Goal: Check status: Check status

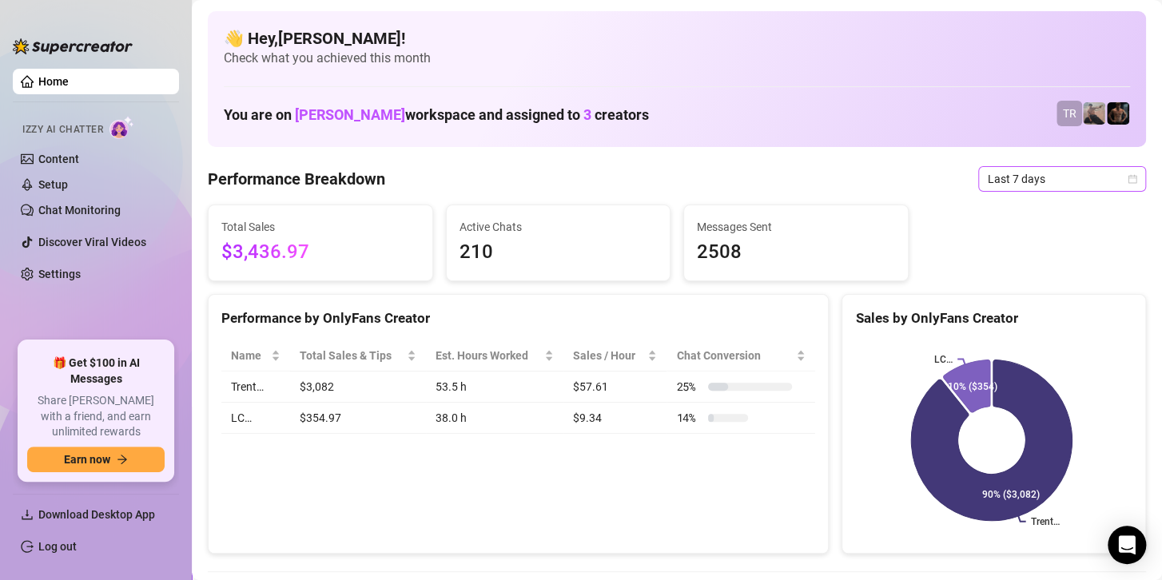
click at [1038, 177] on span "Last 7 days" at bounding box center [1062, 179] width 149 height 24
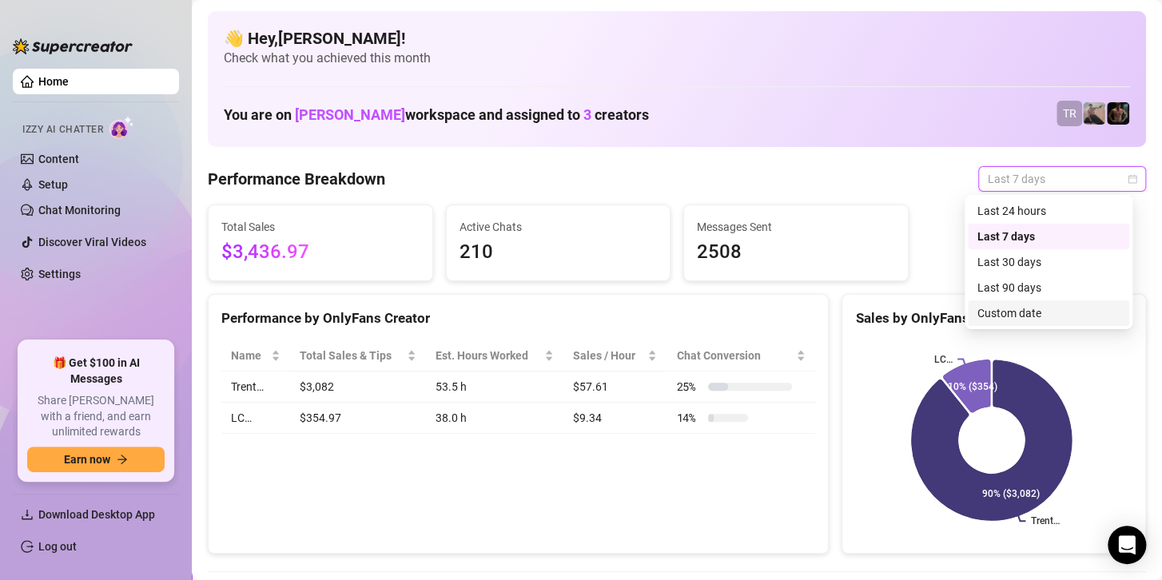
click at [1021, 308] on div "Custom date" at bounding box center [1048, 313] width 142 height 18
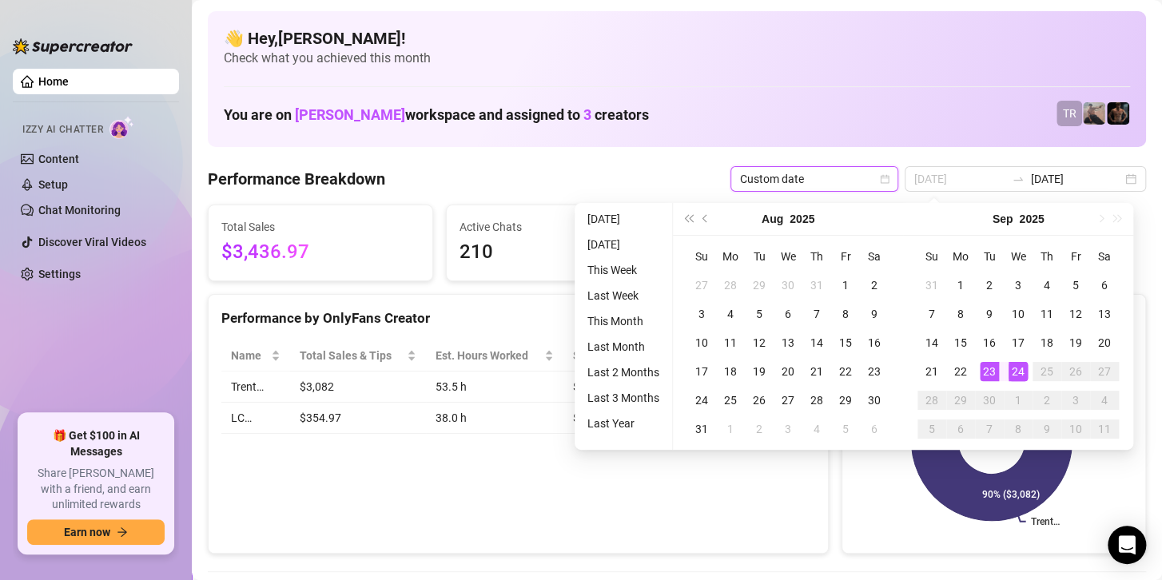
type input "[DATE]"
click at [1014, 368] on div "24" at bounding box center [1017, 371] width 19 height 19
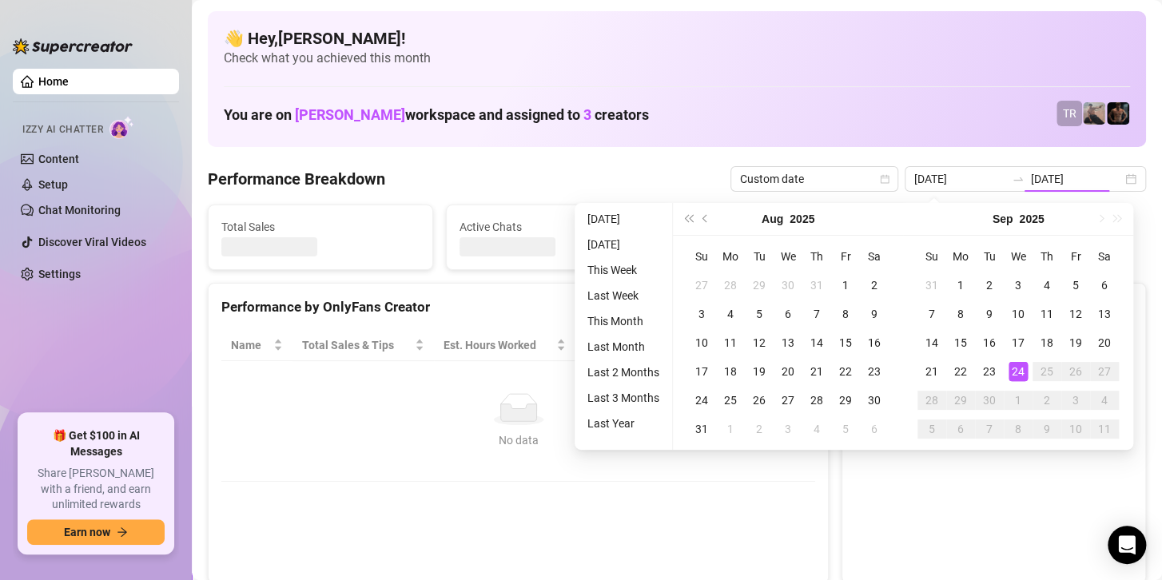
type input "[DATE]"
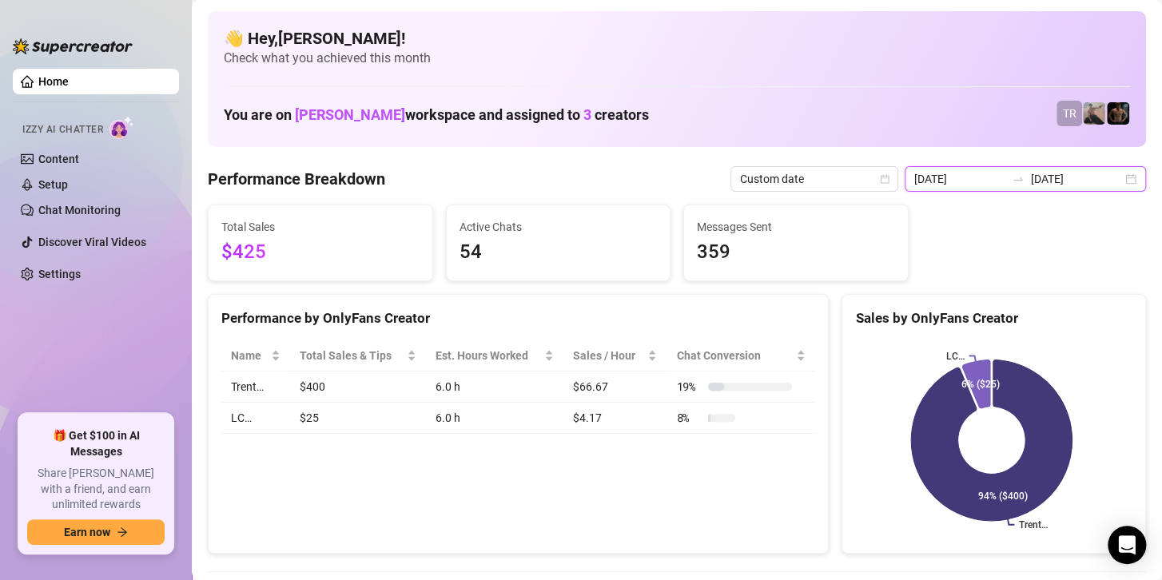
click at [1040, 170] on input "[DATE]" at bounding box center [1076, 179] width 91 height 18
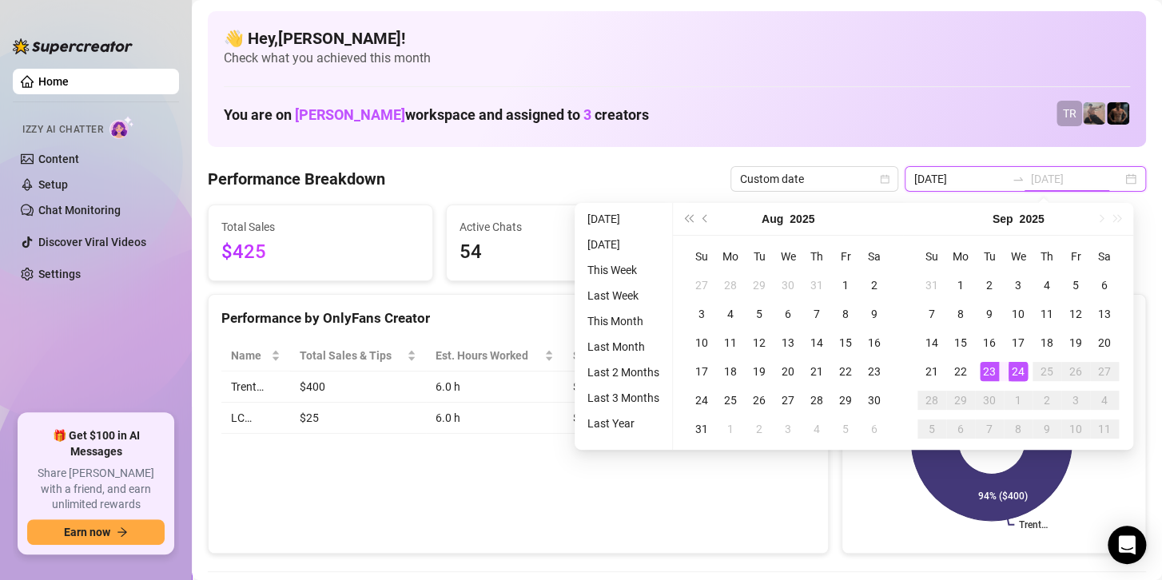
type input "[DATE]"
click at [1019, 371] on div "24" at bounding box center [1017, 371] width 19 height 19
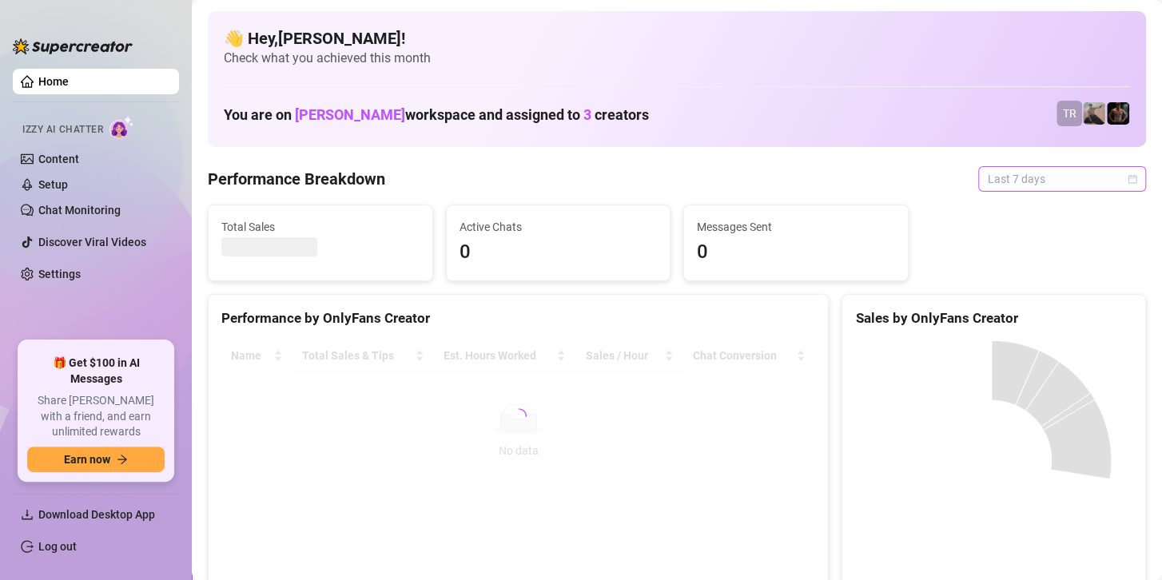
click at [1016, 174] on span "Last 7 days" at bounding box center [1062, 179] width 149 height 24
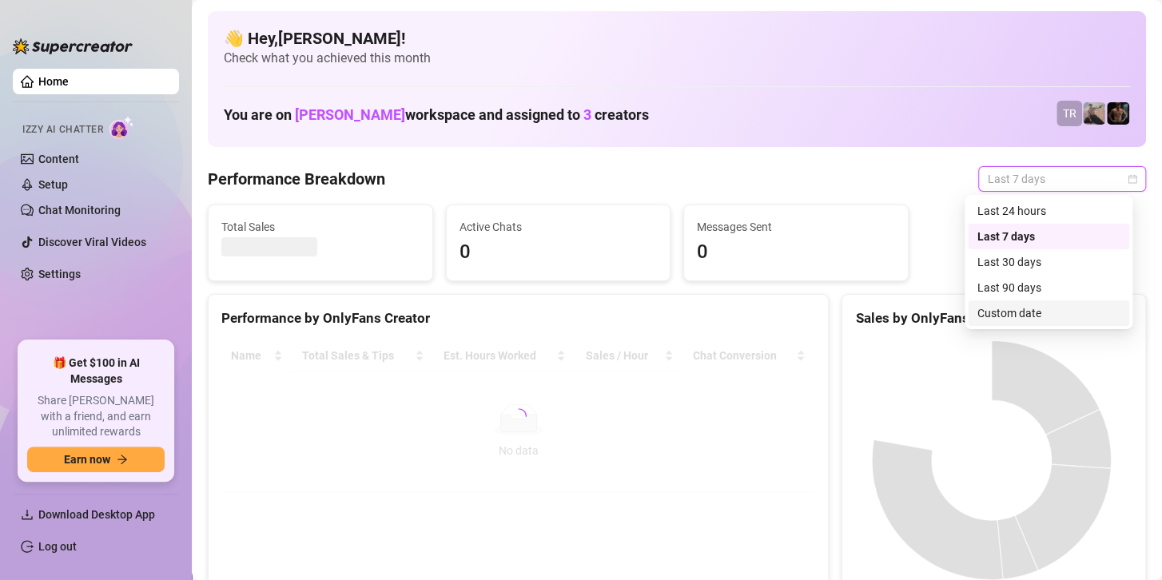
click at [994, 317] on div "Custom date" at bounding box center [1048, 313] width 142 height 18
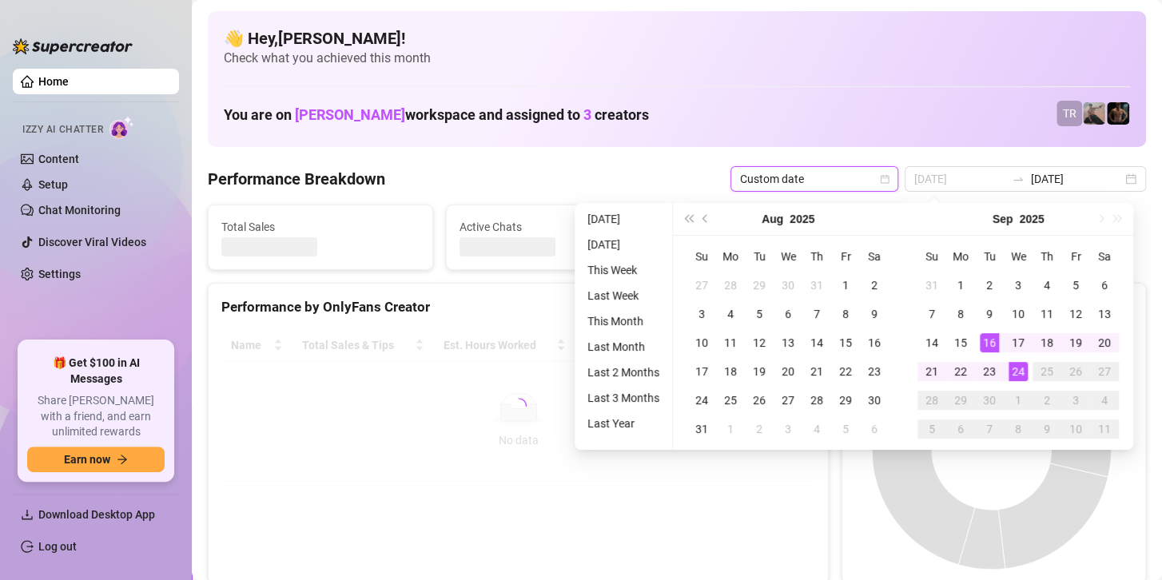
click at [1012, 371] on div "24" at bounding box center [1017, 371] width 19 height 19
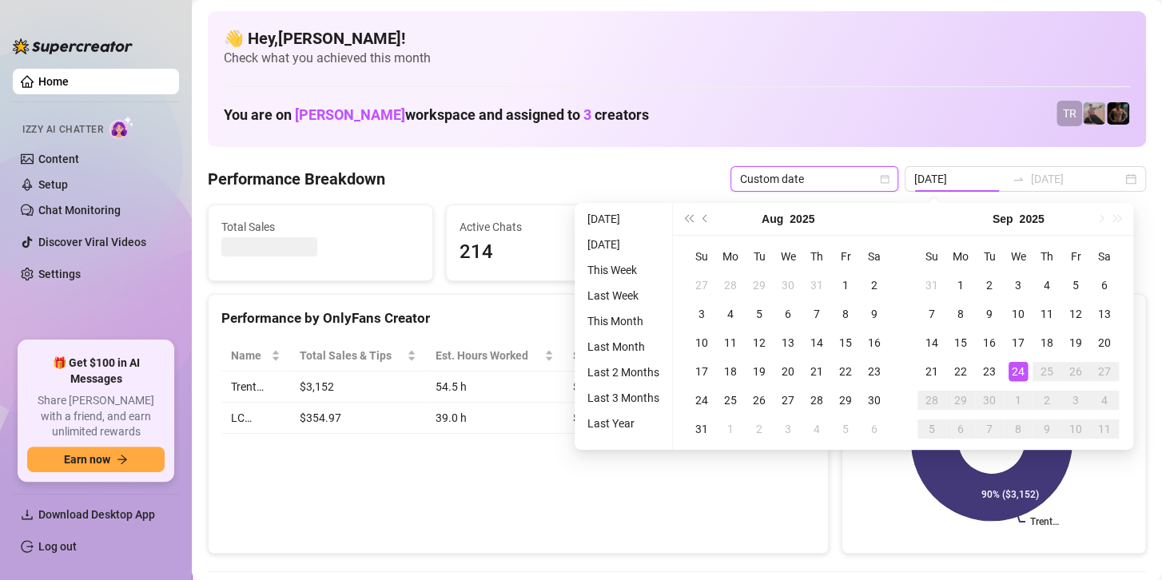
click at [1012, 371] on div "24" at bounding box center [1017, 371] width 19 height 19
type input "[DATE]"
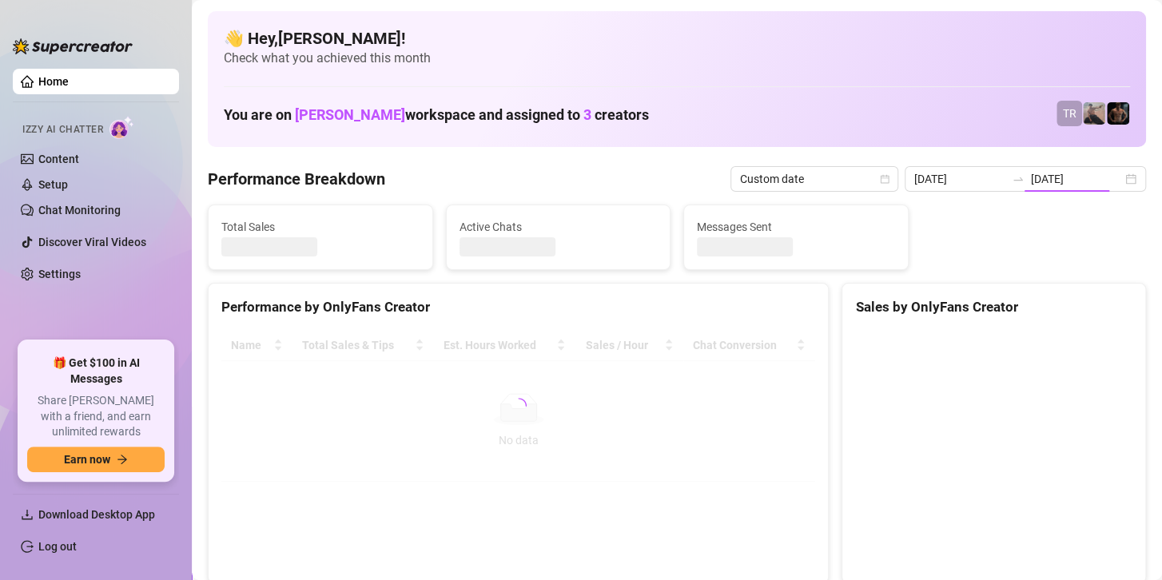
type input "[DATE]"
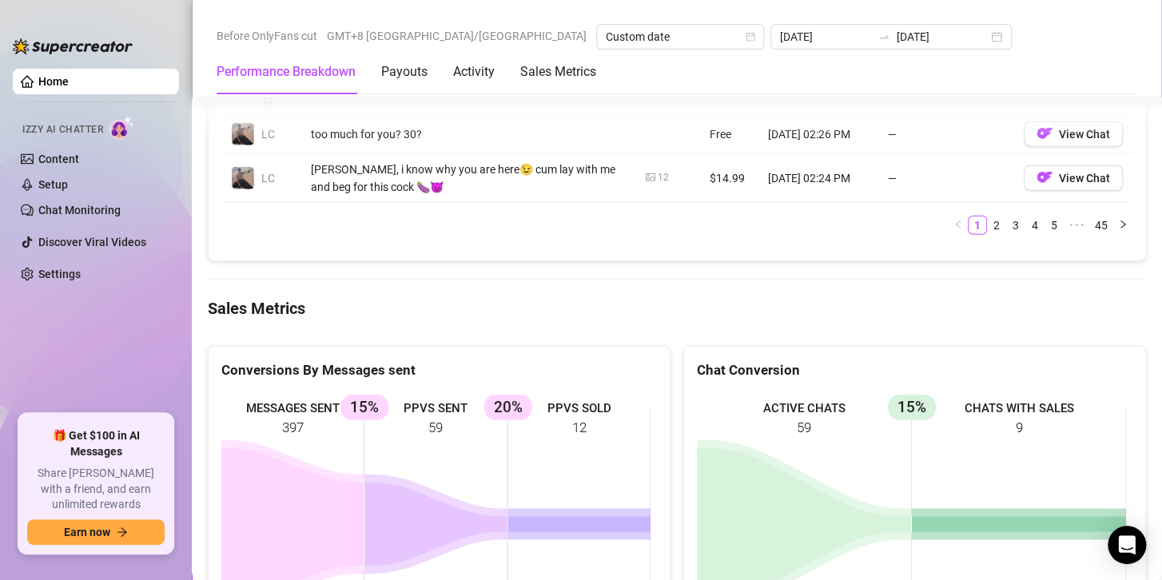
scroll to position [2157, 0]
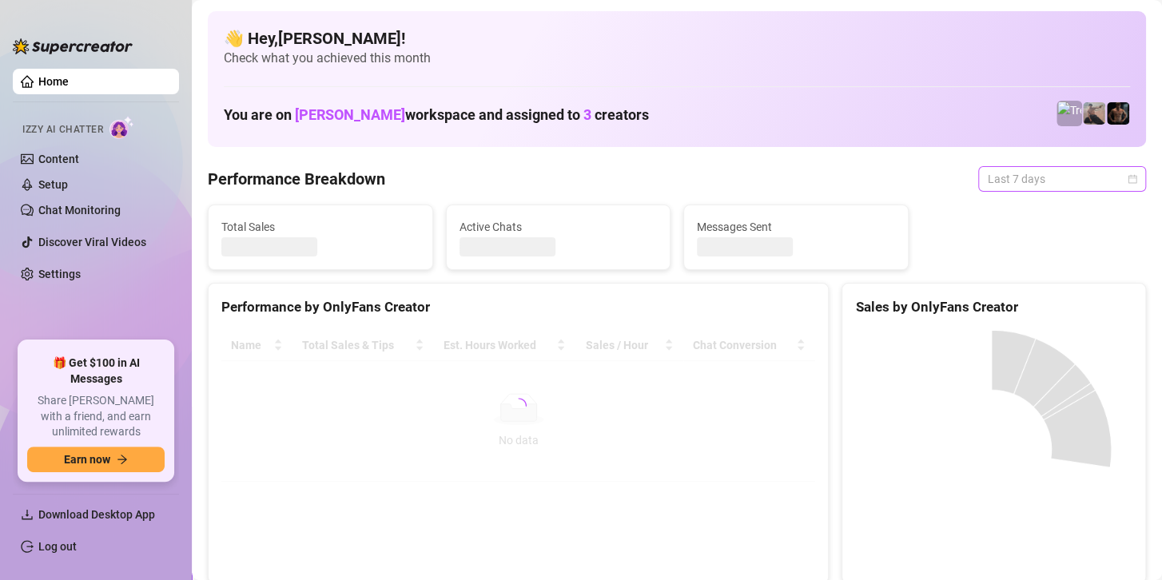
click at [999, 185] on span "Last 7 days" at bounding box center [1062, 179] width 149 height 24
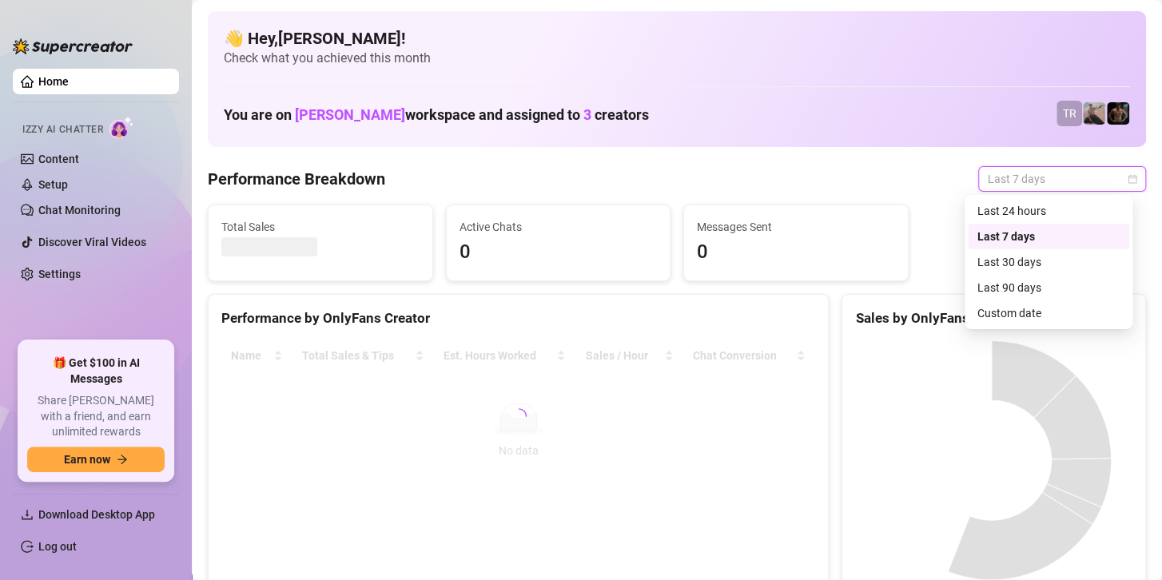
click at [1016, 318] on div "Custom date" at bounding box center [1048, 313] width 142 height 18
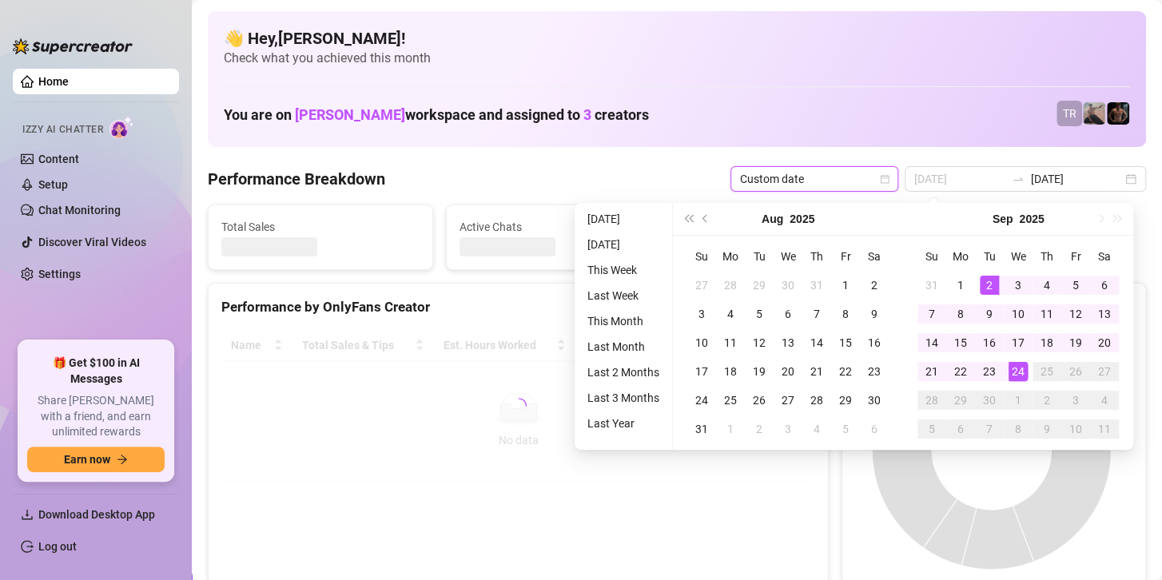
click at [1012, 369] on div "24" at bounding box center [1017, 371] width 19 height 19
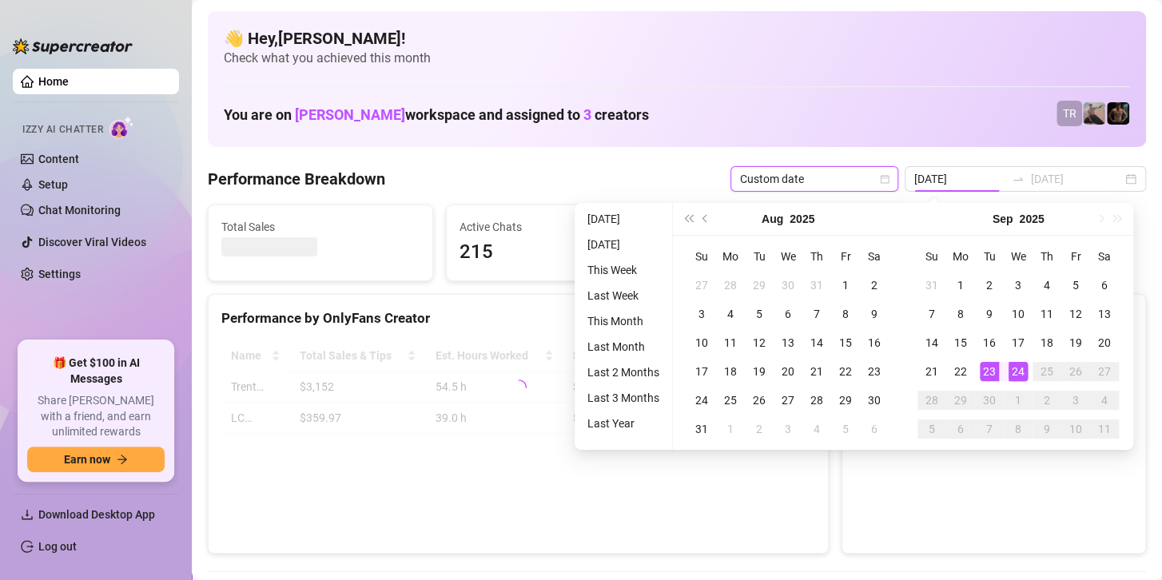
type input "2025-09-23"
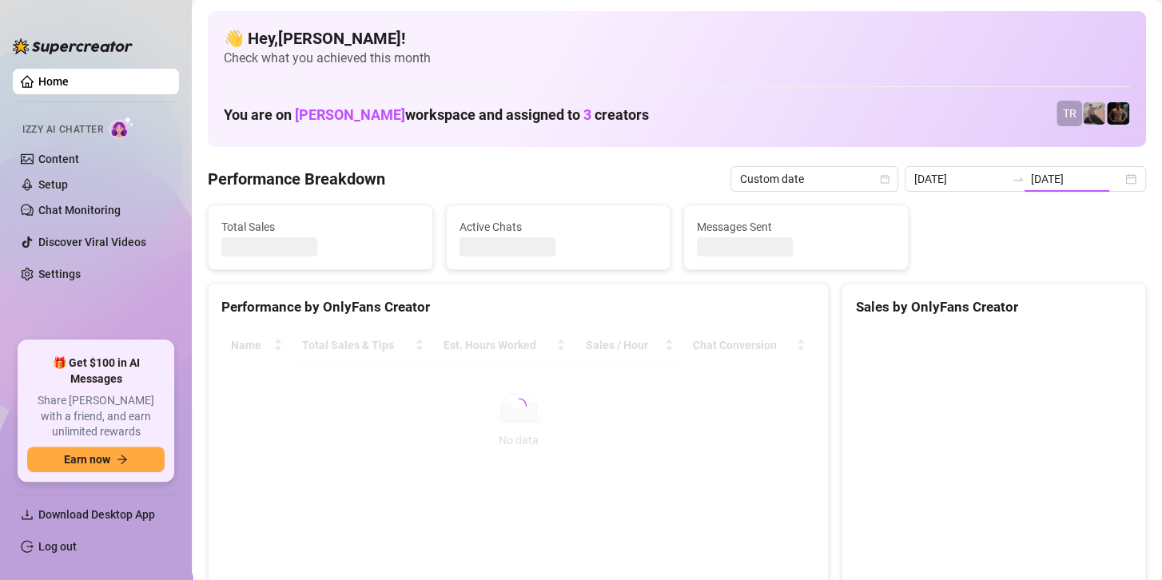
type input "[DATE]"
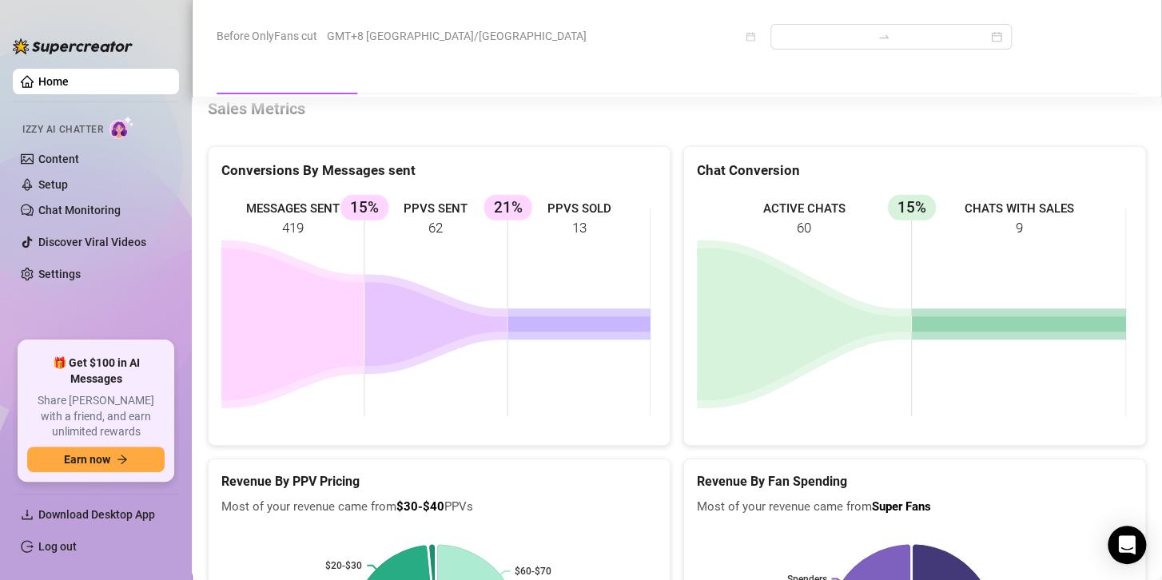
scroll to position [2157, 0]
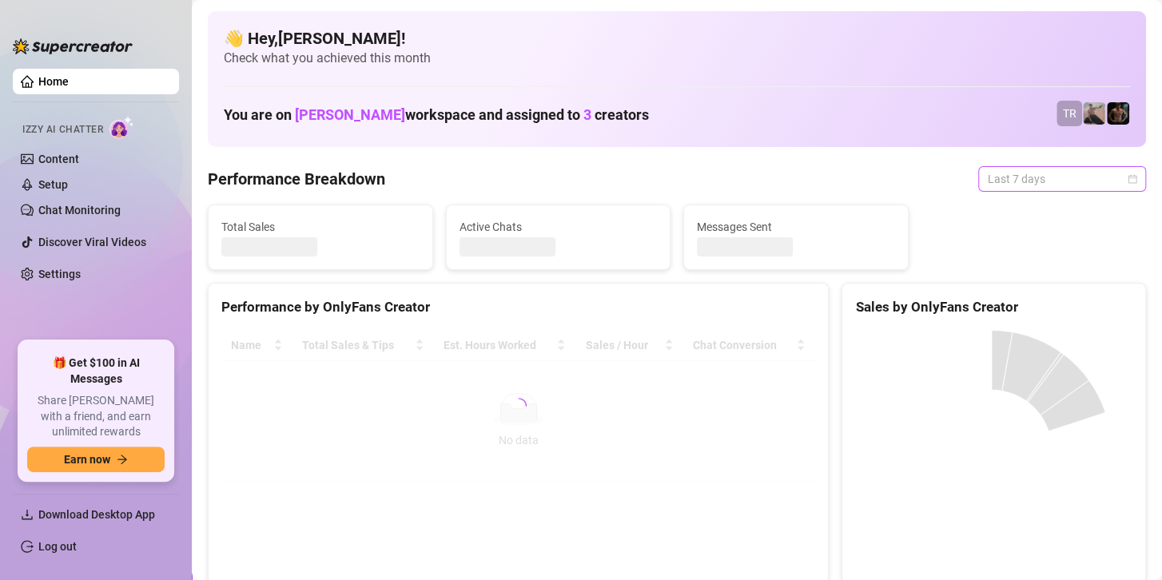
click at [994, 182] on span "Last 7 days" at bounding box center [1062, 179] width 149 height 24
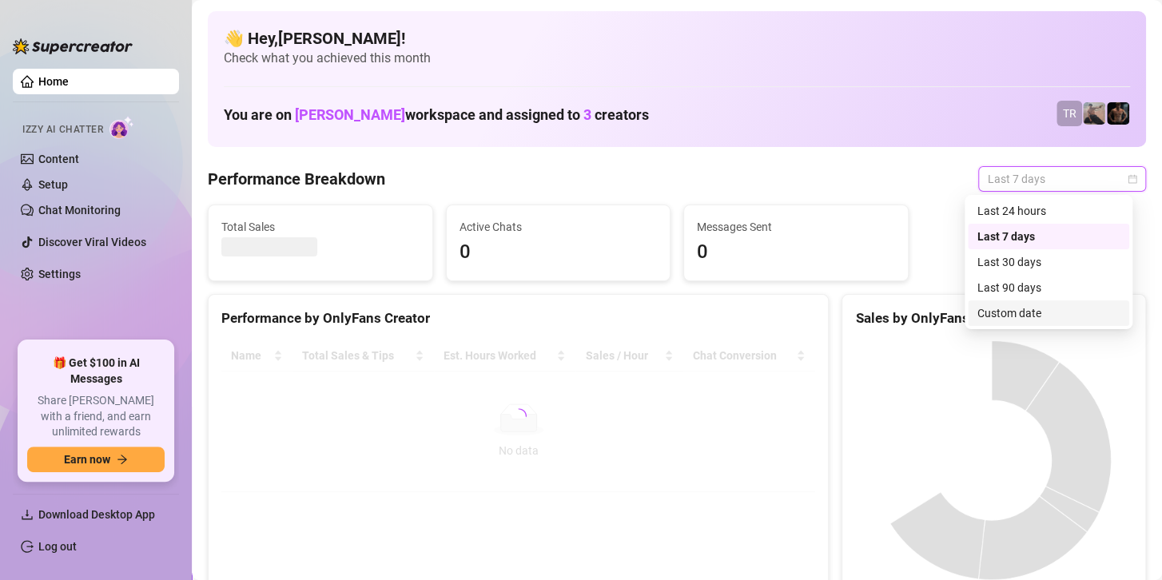
click at [1000, 319] on div "Custom date" at bounding box center [1048, 313] width 142 height 18
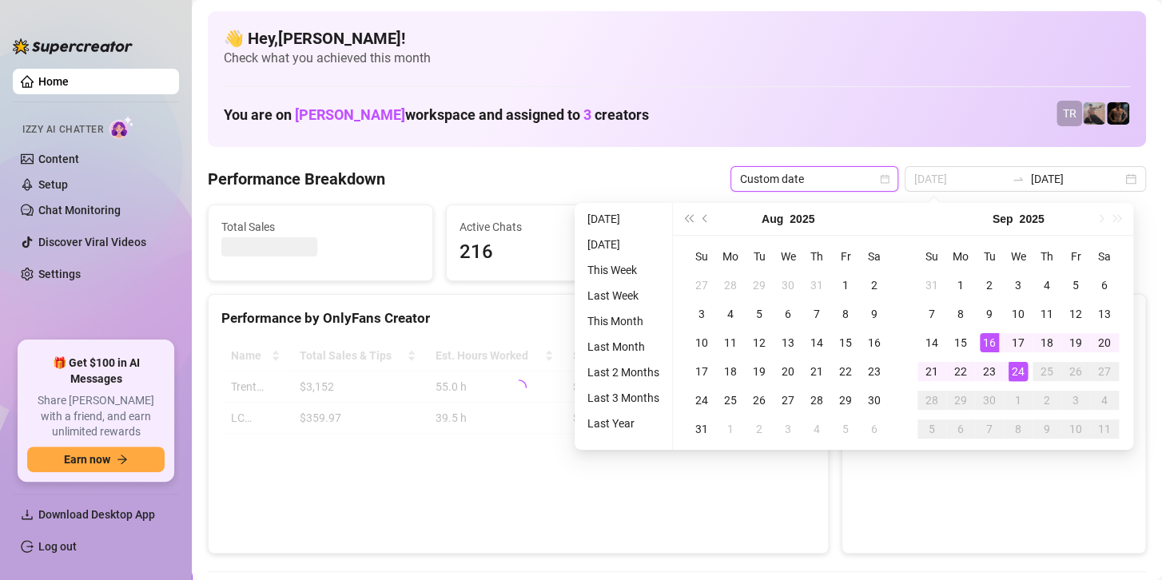
click at [1019, 368] on div "24" at bounding box center [1017, 371] width 19 height 19
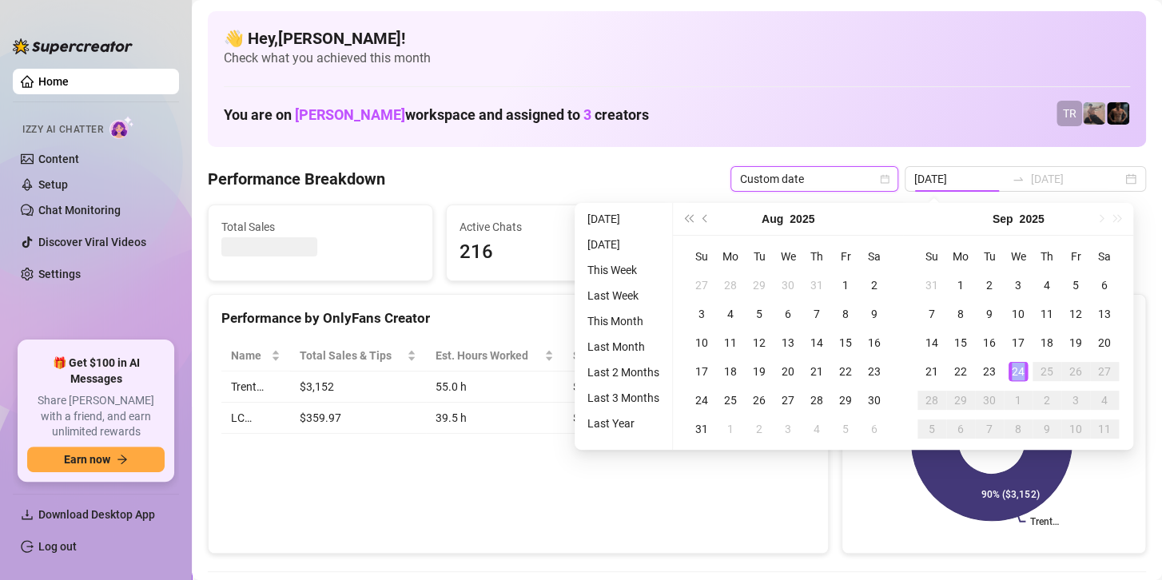
type input "[DATE]"
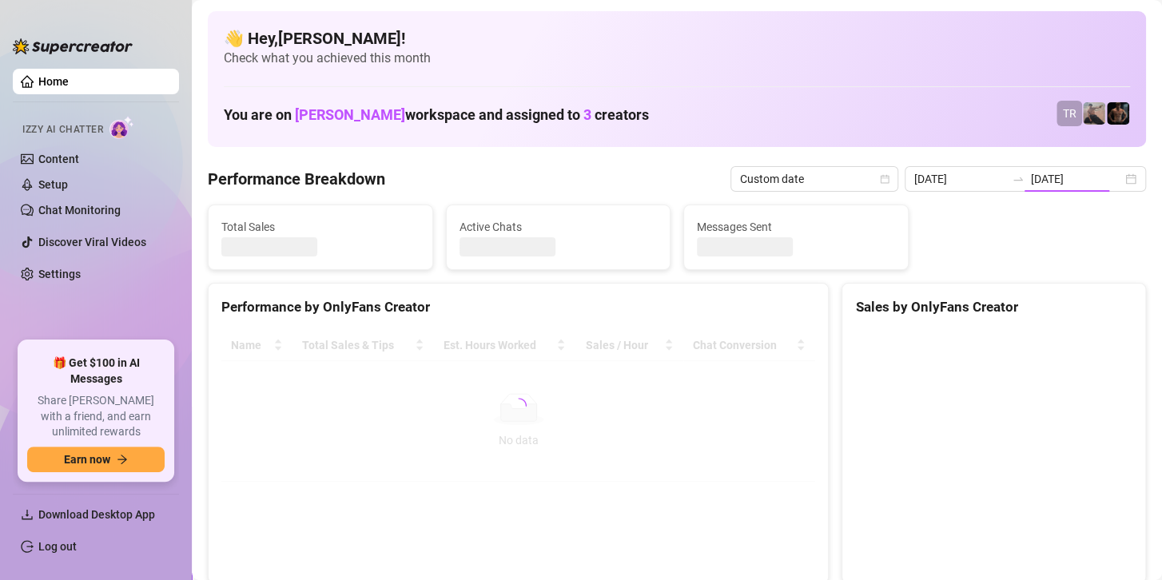
type input "[DATE]"
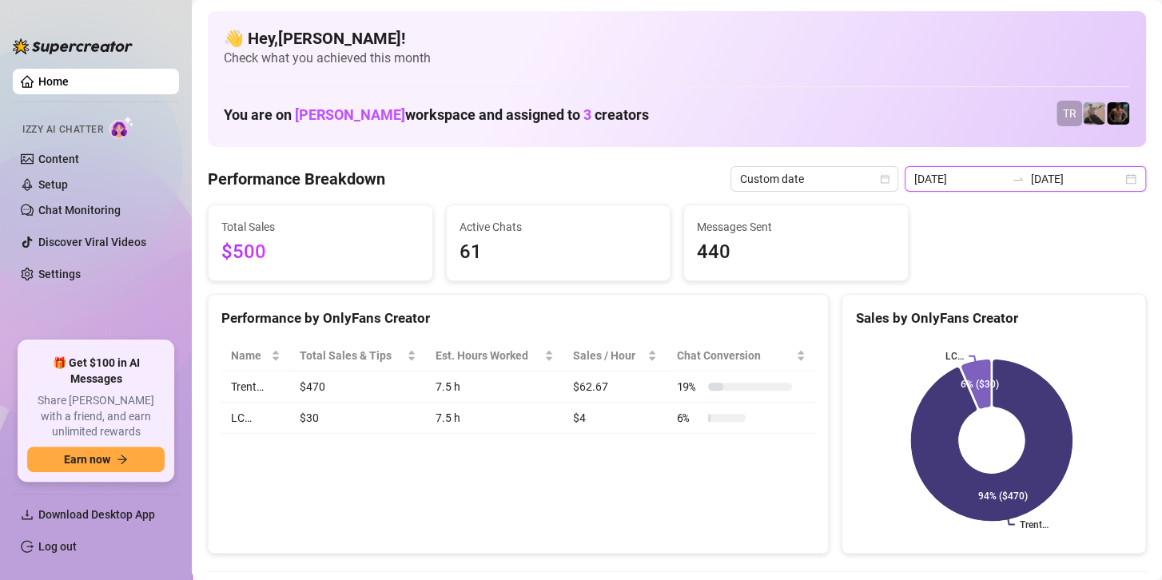
click at [1046, 180] on input "[DATE]" at bounding box center [1076, 179] width 91 height 18
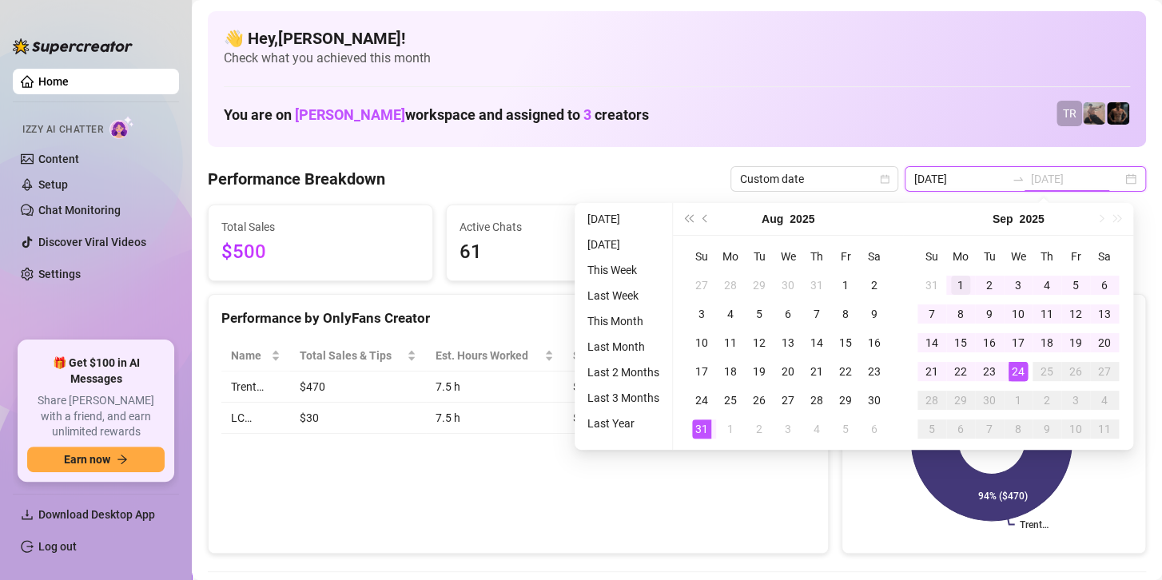
type input "2025-09-01"
click at [948, 279] on td "1" at bounding box center [960, 285] width 29 height 29
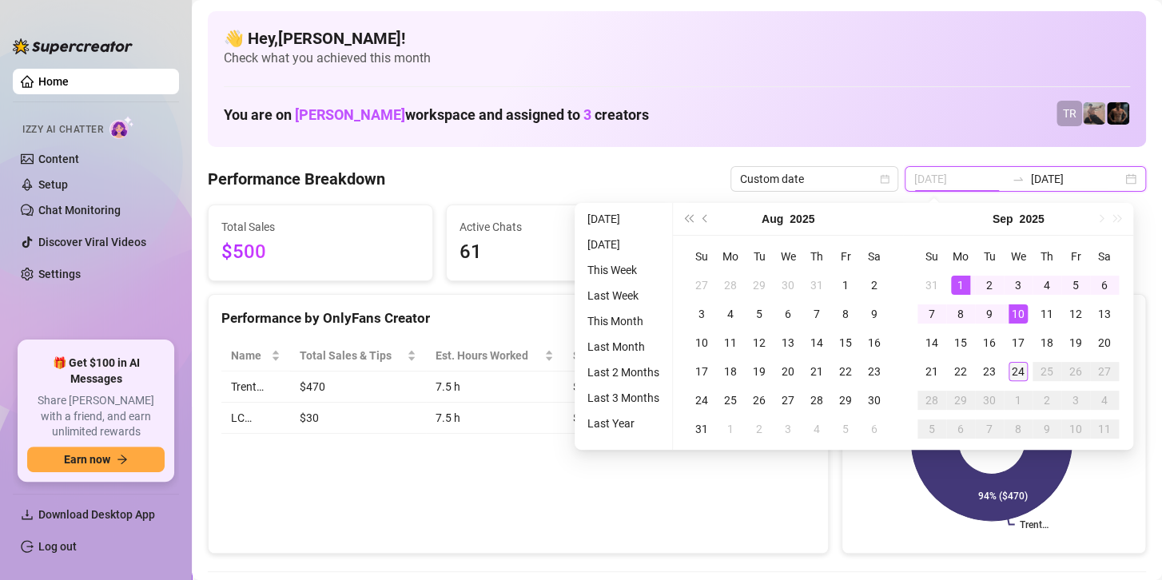
type input "[DATE]"
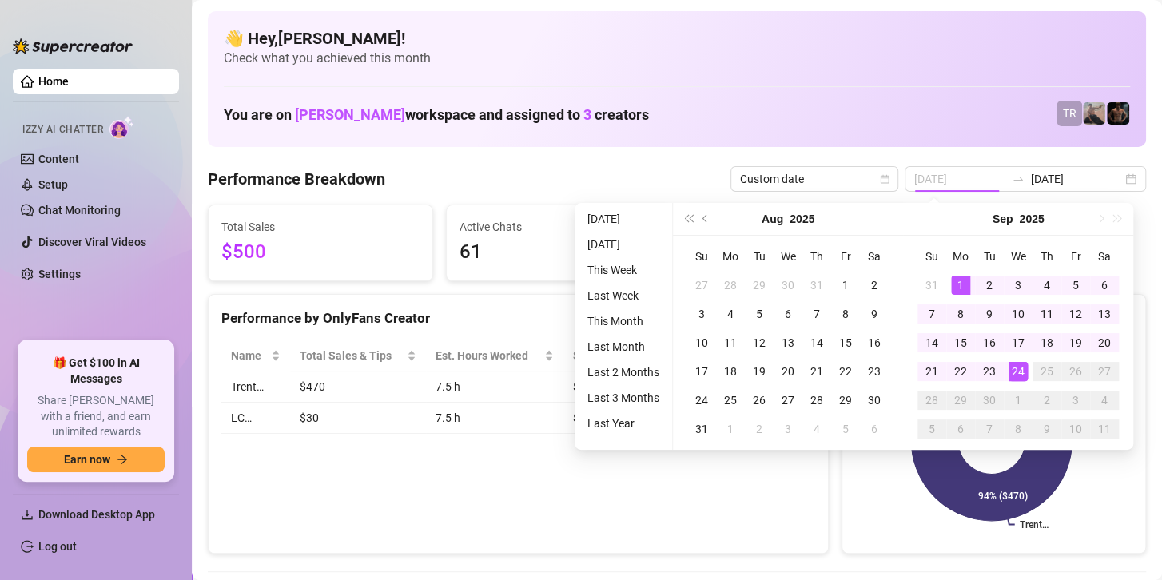
click at [1027, 375] on td "24" at bounding box center [1018, 371] width 29 height 29
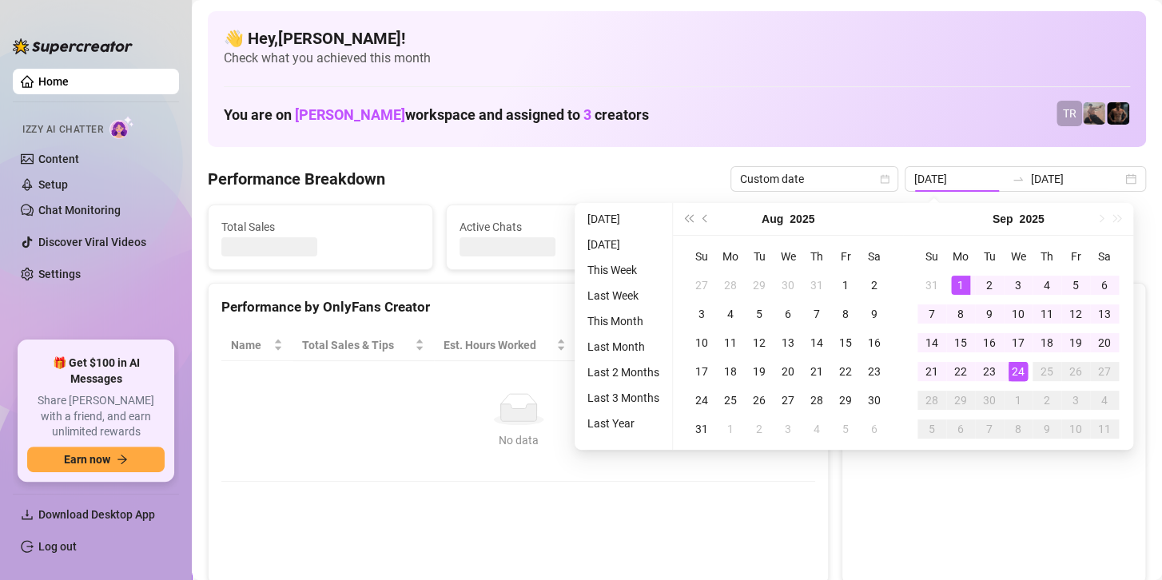
type input "2025-09-01"
type input "[DATE]"
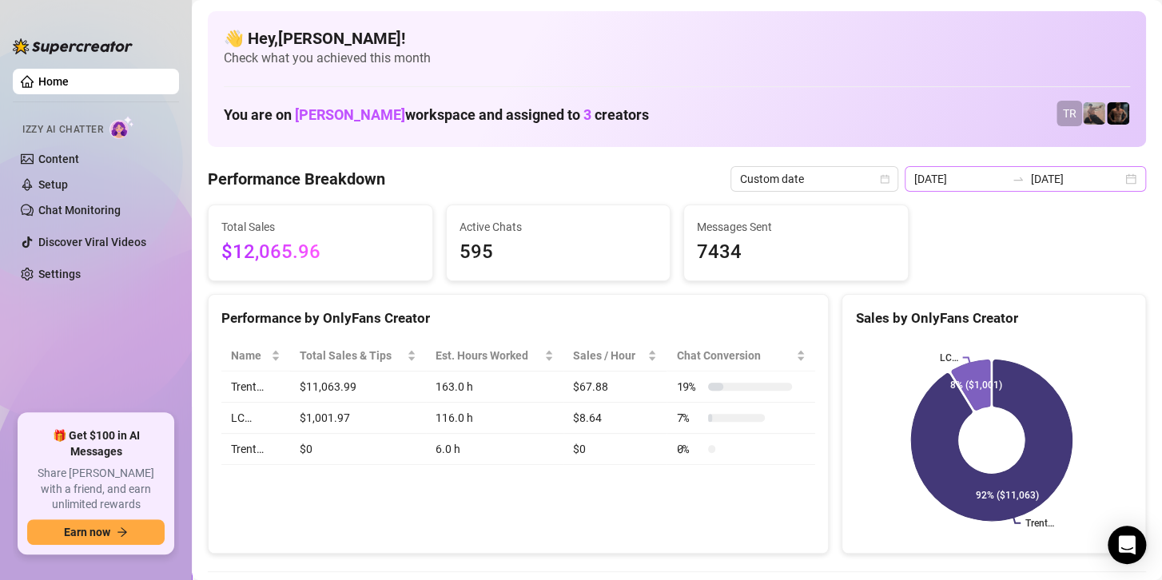
click at [1000, 170] on div "2025-09-01 2025-09-24" at bounding box center [1025, 179] width 241 height 26
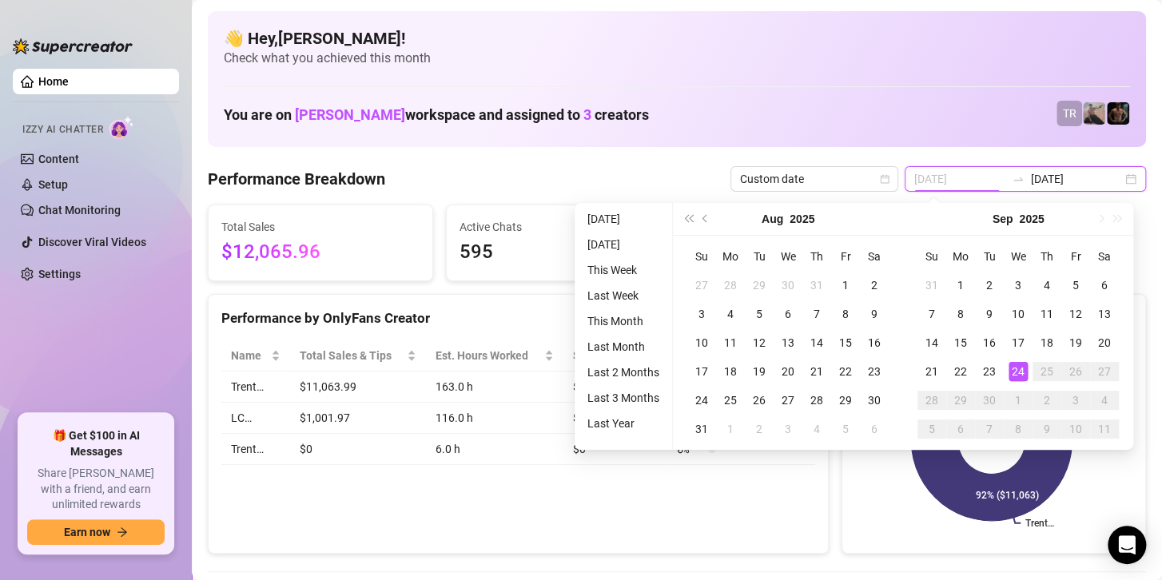
type input "2025-09-01"
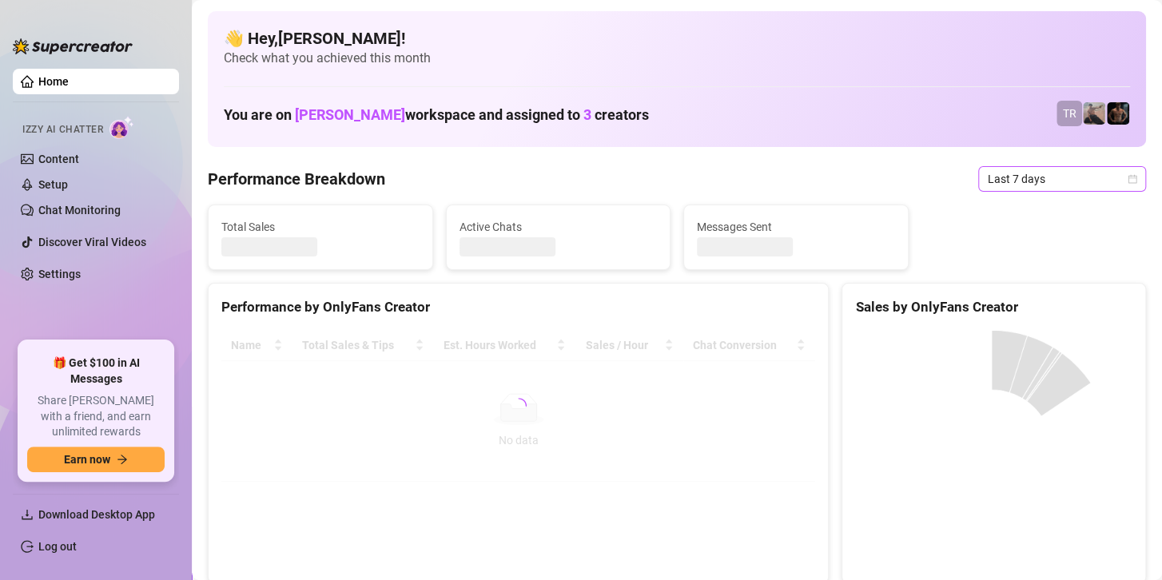
click at [1002, 179] on span "Last 7 days" at bounding box center [1062, 179] width 149 height 24
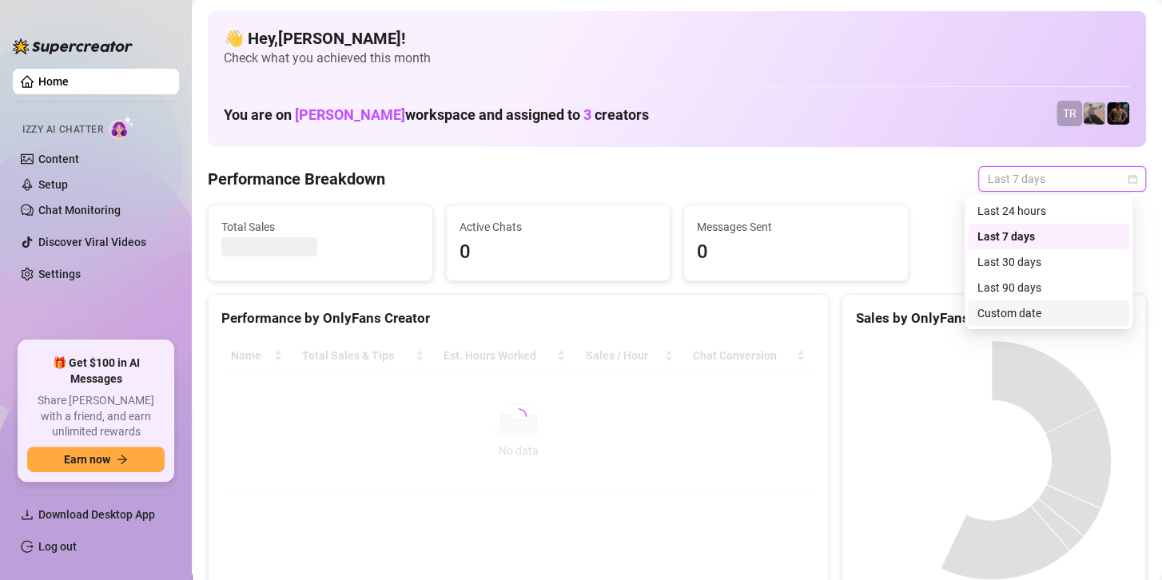
click at [1015, 313] on div "Custom date" at bounding box center [1048, 313] width 142 height 18
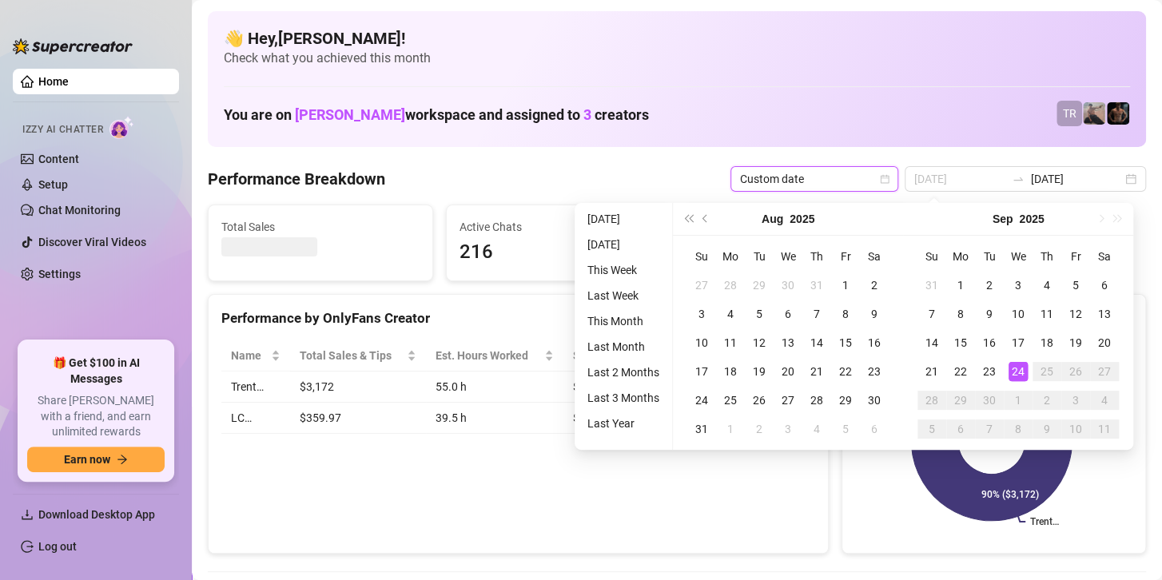
type input "[DATE]"
click at [1020, 371] on div "24" at bounding box center [1017, 371] width 19 height 19
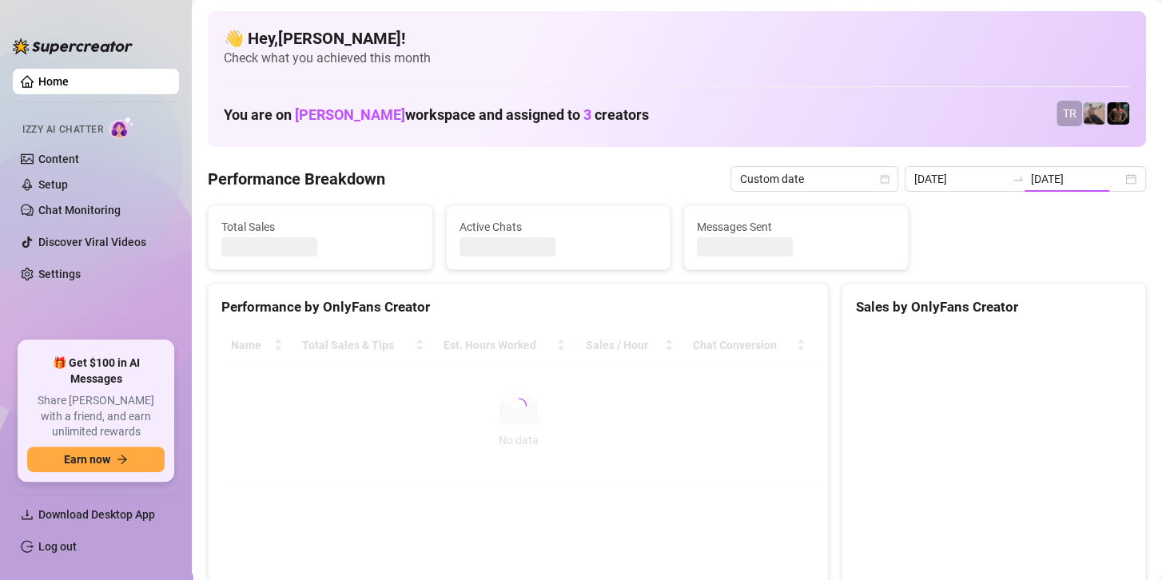
type input "[DATE]"
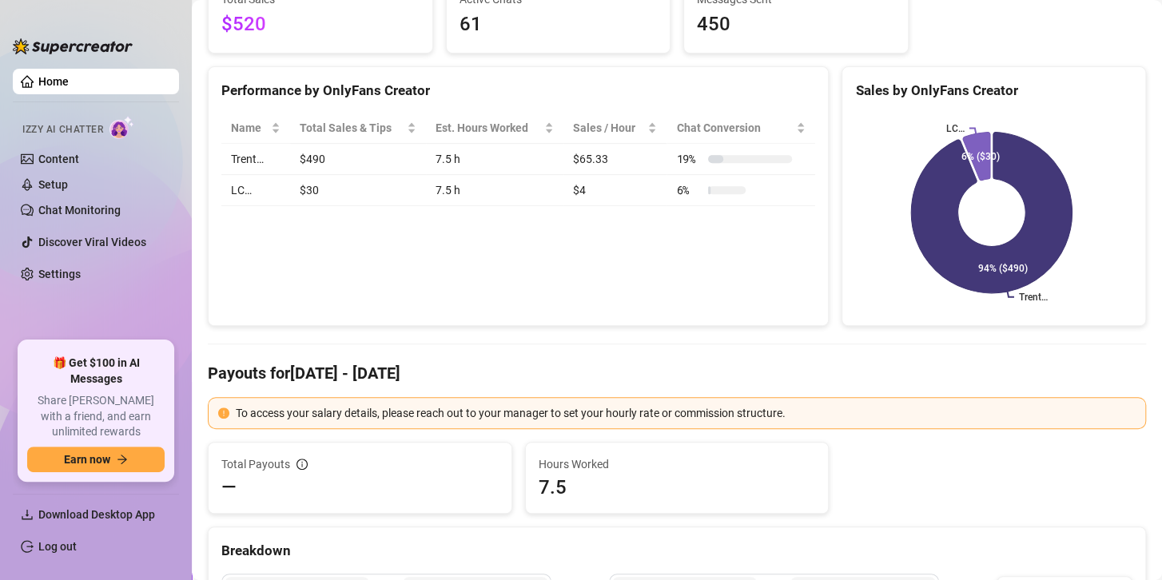
scroll to position [240, 0]
